Goal: Task Accomplishment & Management: Manage account settings

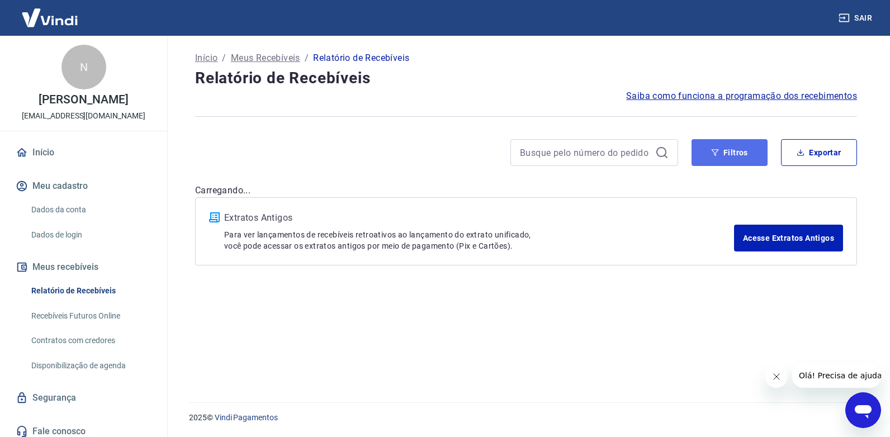
click at [713, 150] on icon "button" at bounding box center [715, 153] width 8 height 8
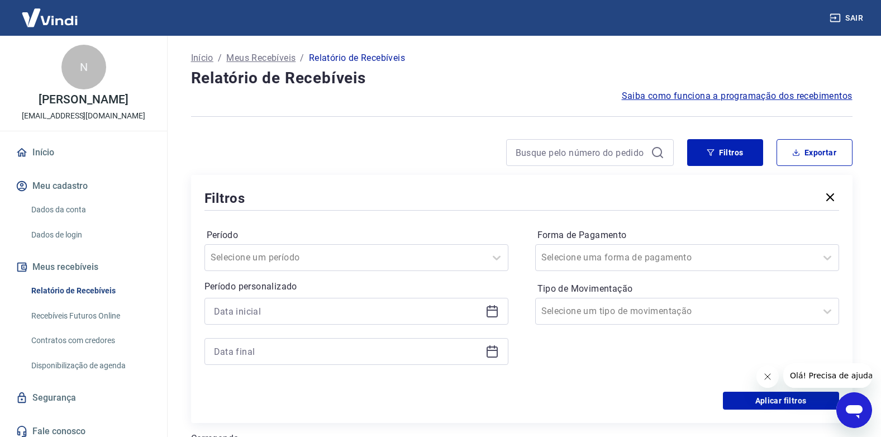
click at [492, 309] on icon at bounding box center [492, 311] width 13 height 13
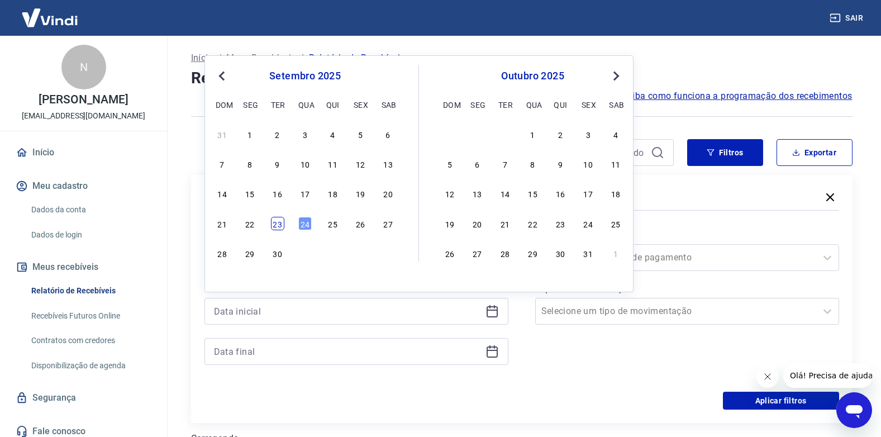
click at [279, 224] on div "23" at bounding box center [277, 223] width 13 height 13
type input "[DATE]"
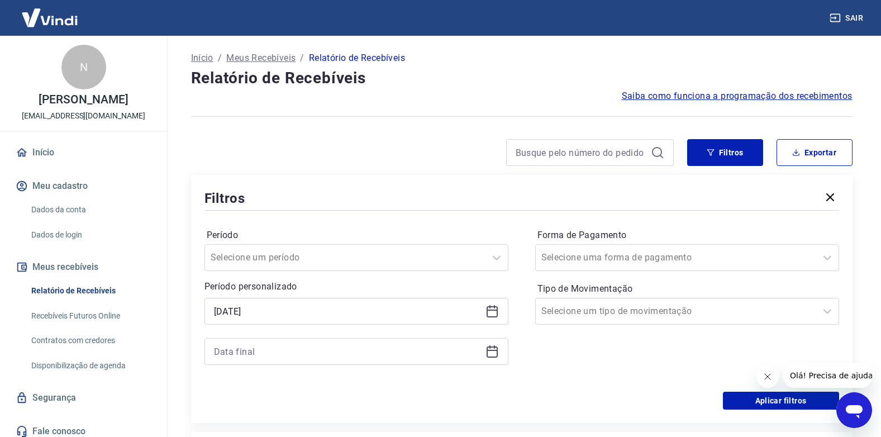
click at [493, 351] on icon at bounding box center [492, 350] width 11 height 1
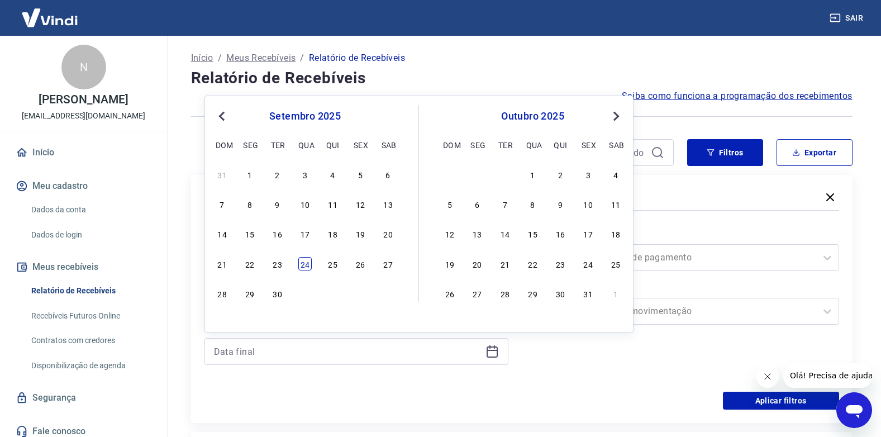
click at [309, 266] on div "24" at bounding box center [304, 263] width 13 height 13
type input "[DATE]"
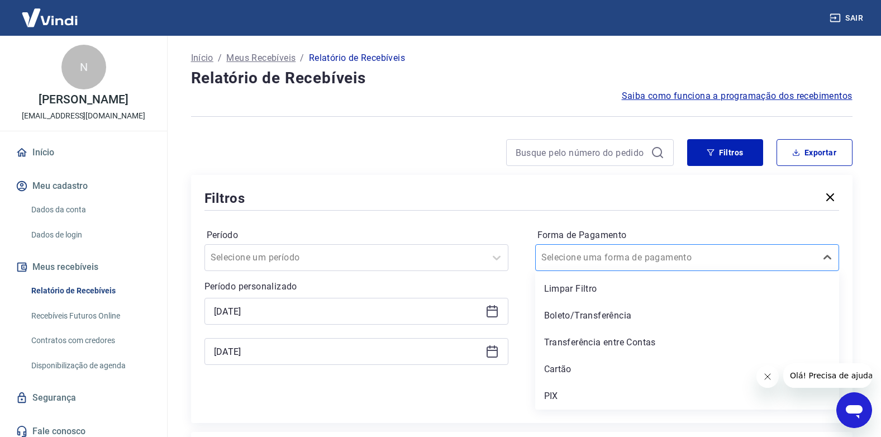
click at [628, 258] on input "Forma de Pagamento" at bounding box center [598, 257] width 113 height 13
click at [574, 396] on div "PIX" at bounding box center [687, 396] width 304 height 22
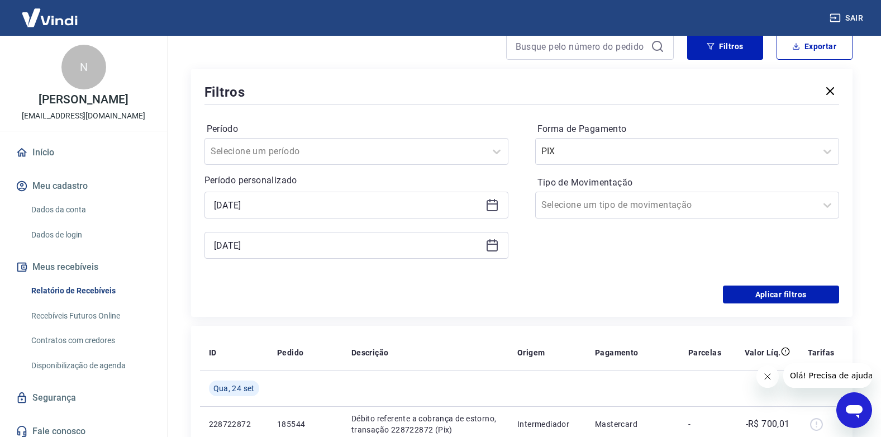
scroll to position [224, 0]
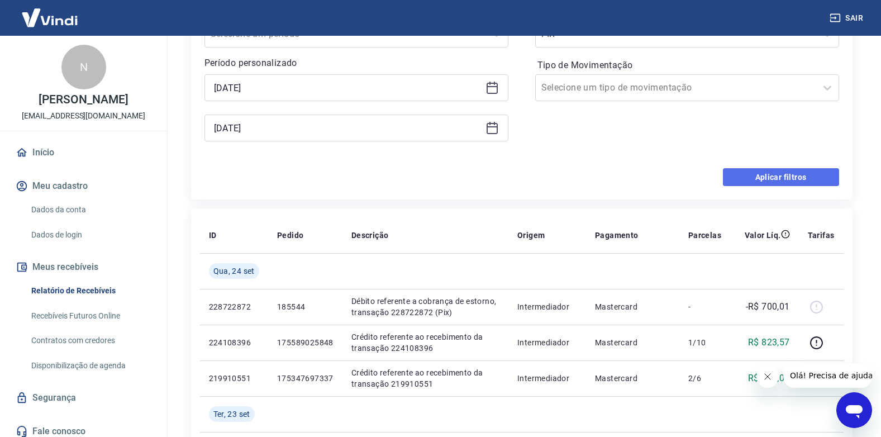
click at [758, 179] on button "Aplicar filtros" at bounding box center [781, 177] width 116 height 18
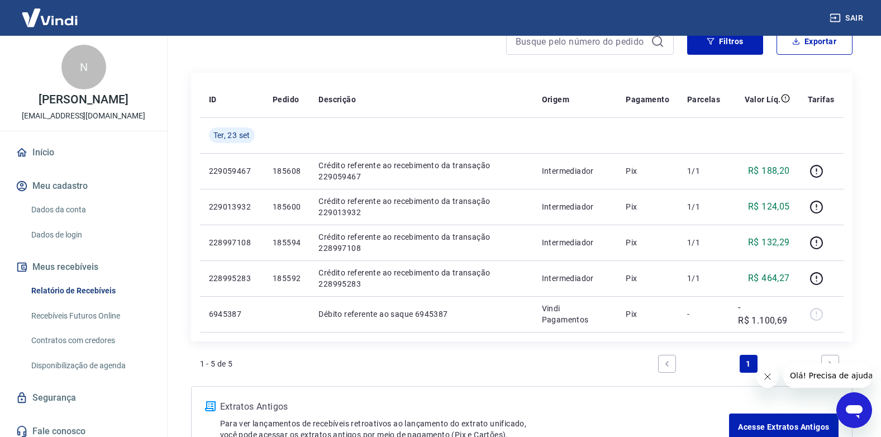
scroll to position [112, 0]
click at [714, 40] on icon "button" at bounding box center [711, 41] width 8 height 8
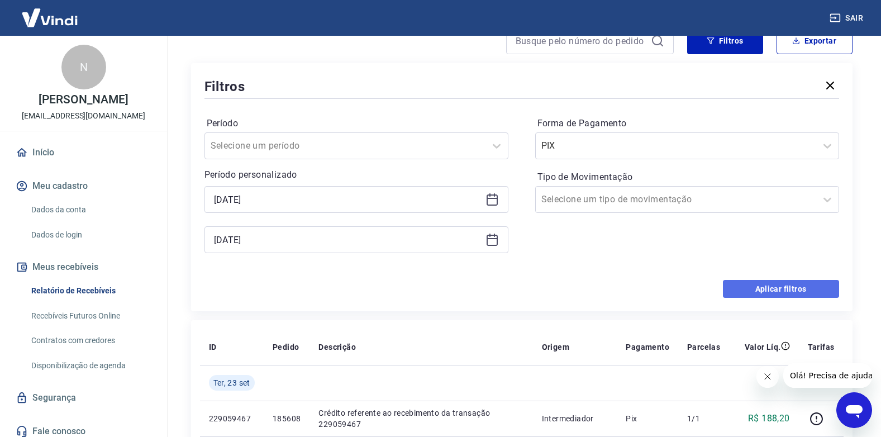
click at [800, 284] on button "Aplicar filtros" at bounding box center [781, 289] width 116 height 18
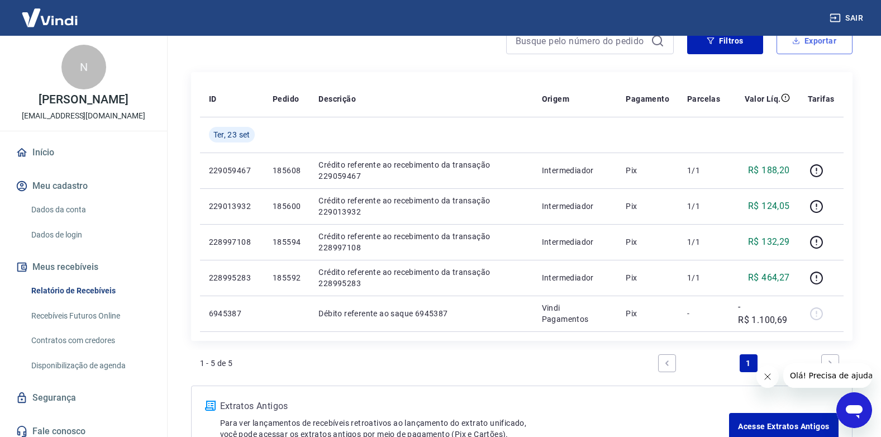
click at [835, 37] on button "Exportar" at bounding box center [815, 40] width 76 height 27
type input "[DATE]"
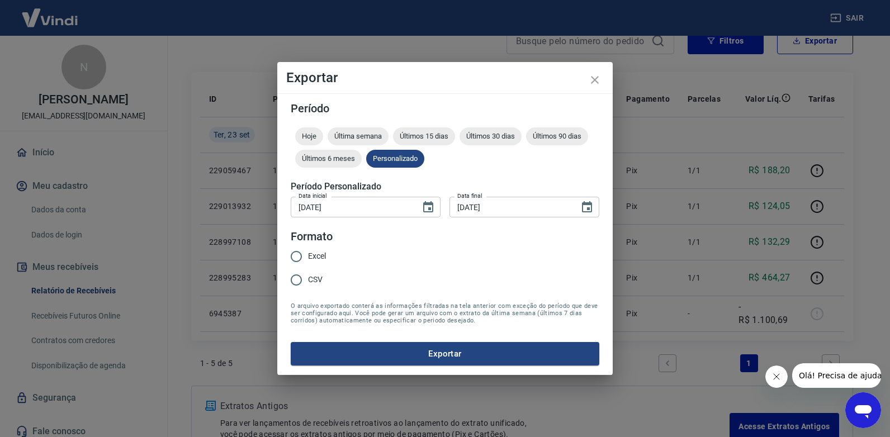
click at [317, 257] on span "Excel" at bounding box center [317, 256] width 18 height 12
click at [308, 257] on input "Excel" at bounding box center [295, 256] width 23 height 23
radio input "true"
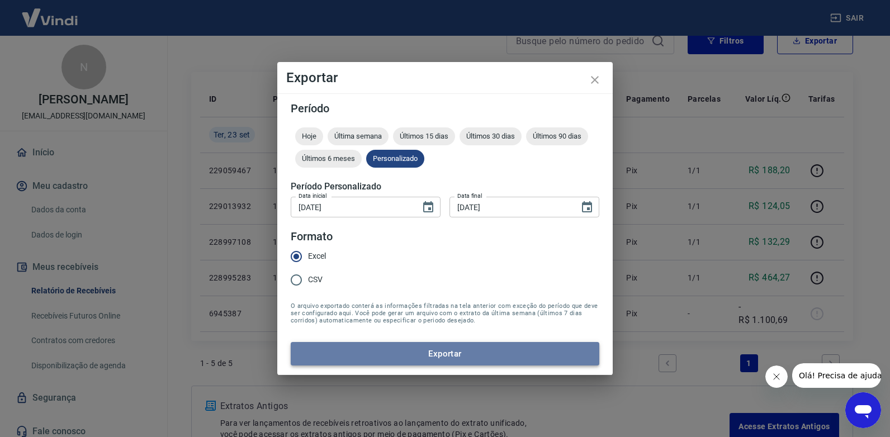
click at [362, 353] on button "Exportar" at bounding box center [445, 353] width 309 height 23
